Goal: Download file/media

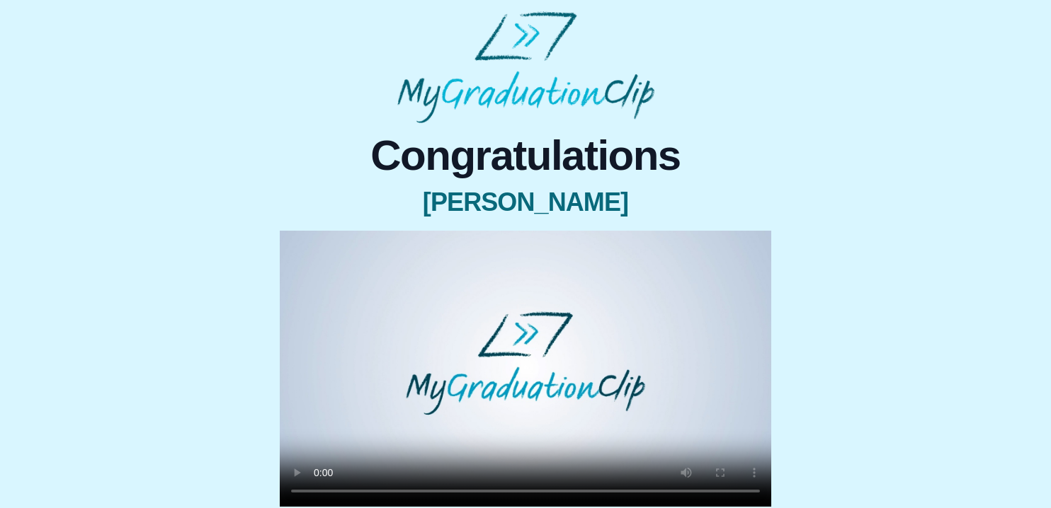
click at [387, 289] on video at bounding box center [525, 369] width 491 height 276
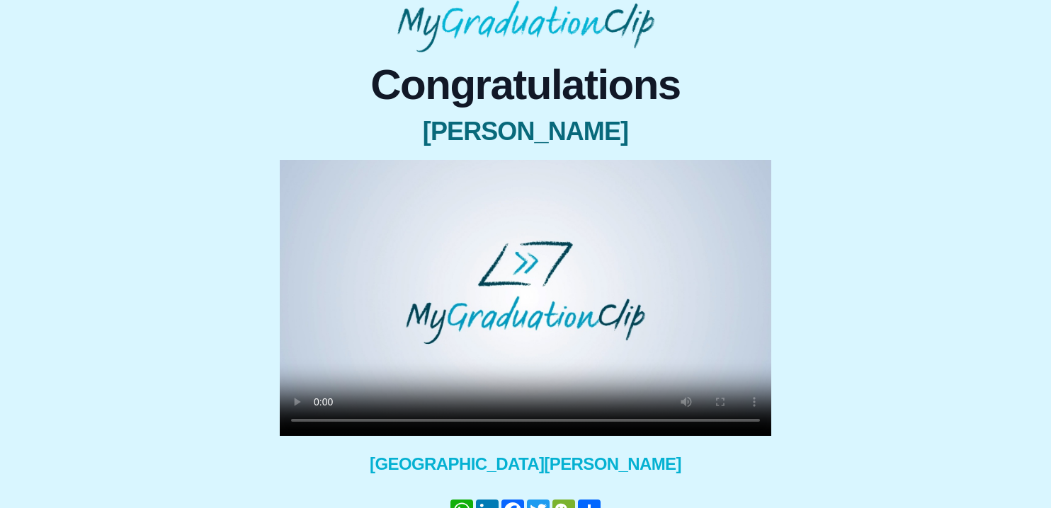
scroll to position [156, 0]
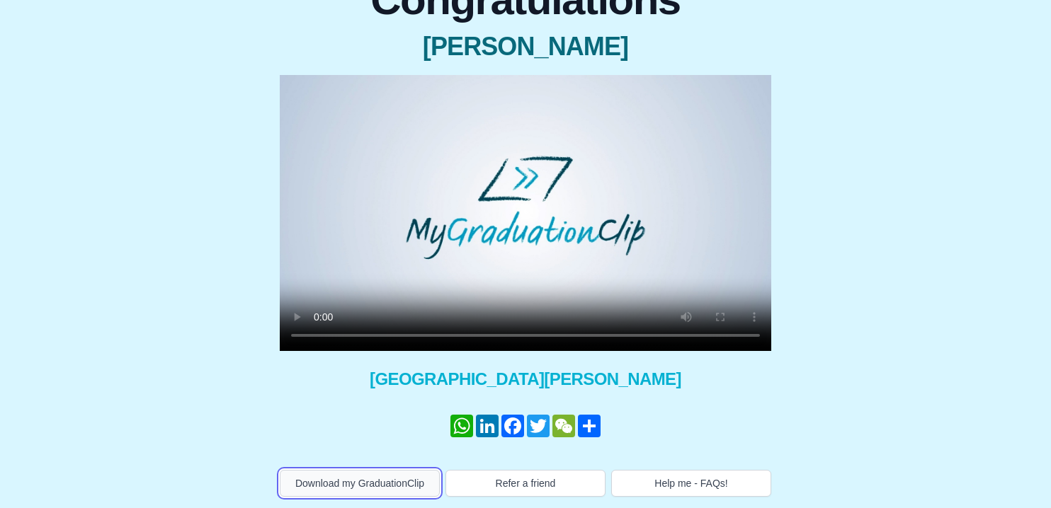
click at [366, 491] on button "Download my GraduationClip" at bounding box center [360, 483] width 160 height 27
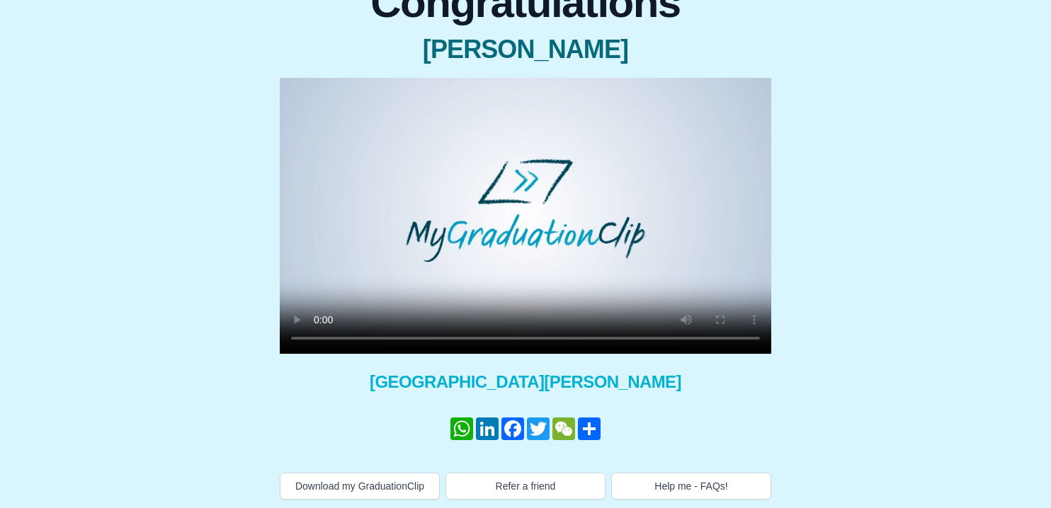
scroll to position [156, 0]
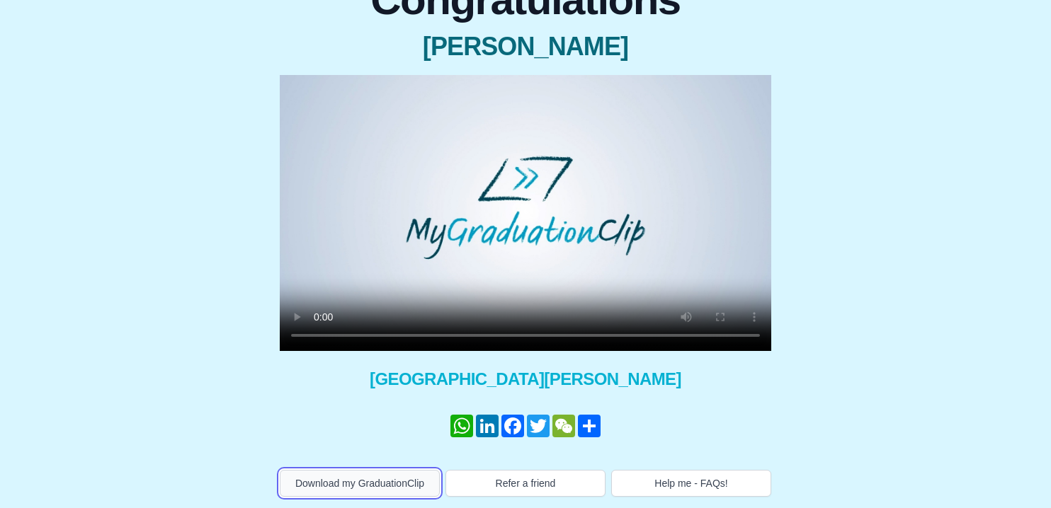
click at [351, 488] on button "Download my GraduationClip" at bounding box center [360, 483] width 160 height 27
